Goal: Task Accomplishment & Management: Complete application form

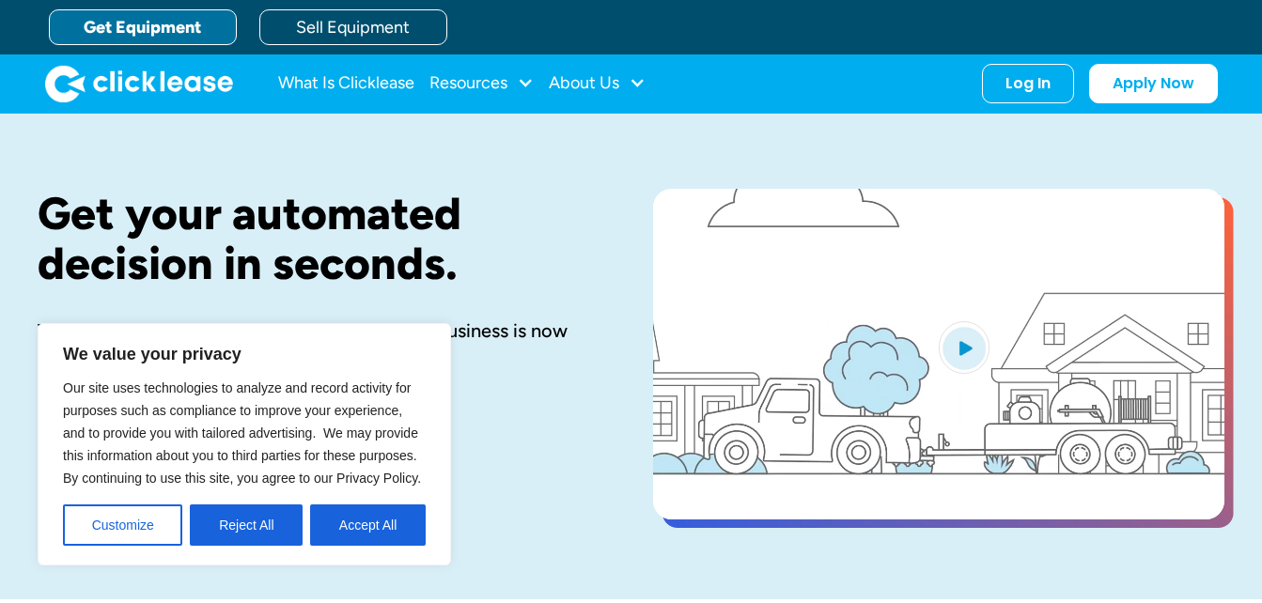
drag, startPoint x: 0, startPoint y: 0, endPoint x: 93, endPoint y: 415, distance: 424.8
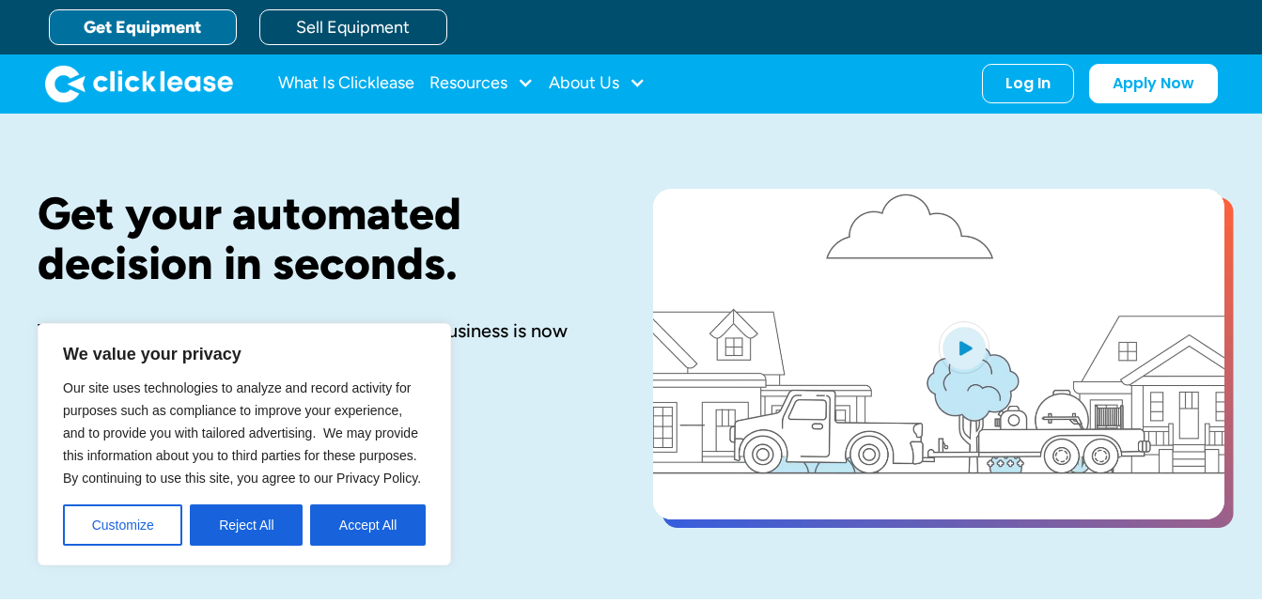
click at [93, 415] on span "Our site uses technologies to analyze and record activity for purposes such as …" at bounding box center [242, 433] width 358 height 105
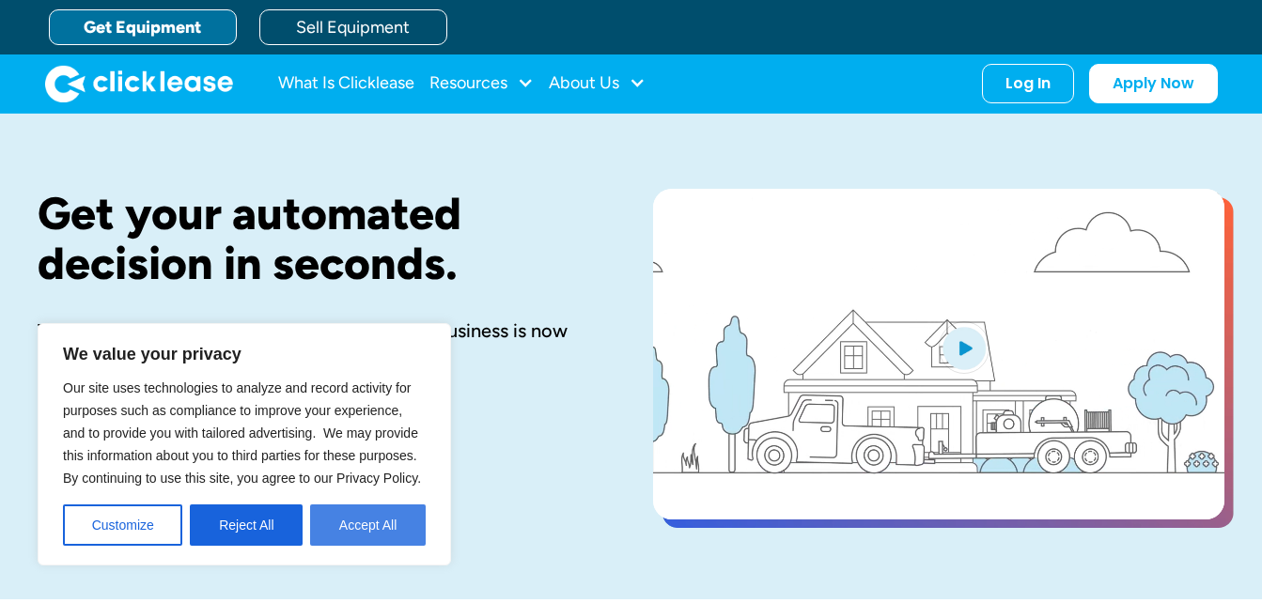
click at [343, 520] on button "Accept All" at bounding box center [368, 525] width 116 height 41
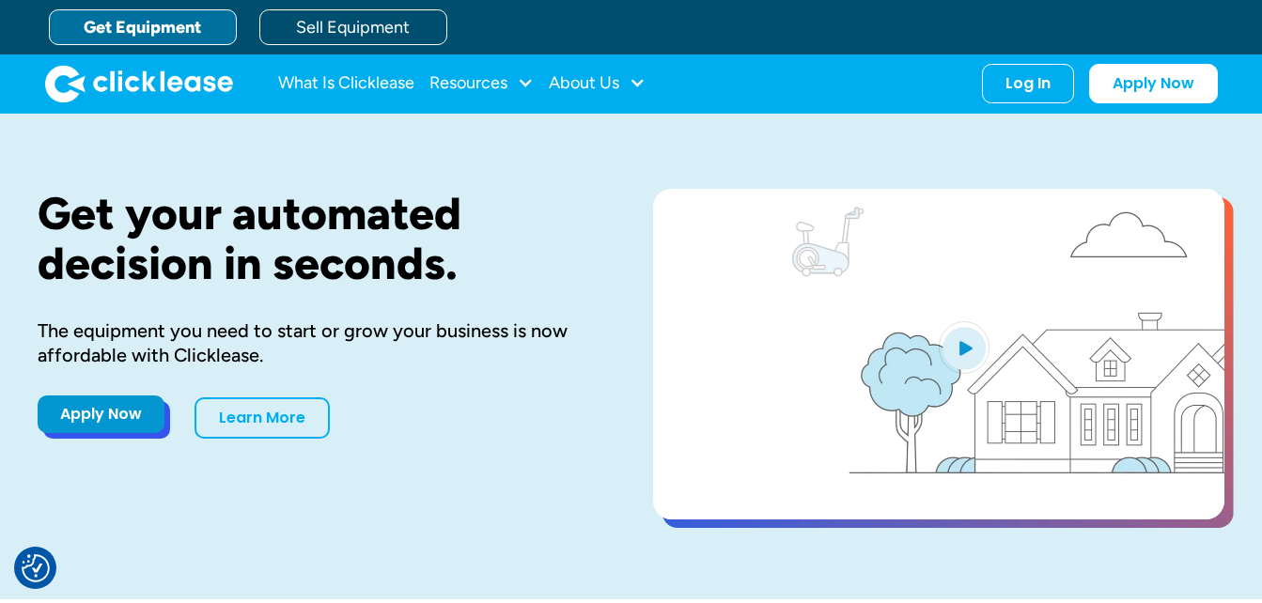
click at [117, 411] on link "Apply Now" at bounding box center [101, 415] width 127 height 38
